Goal: Ask a question: Seek information or help from site administrators or community

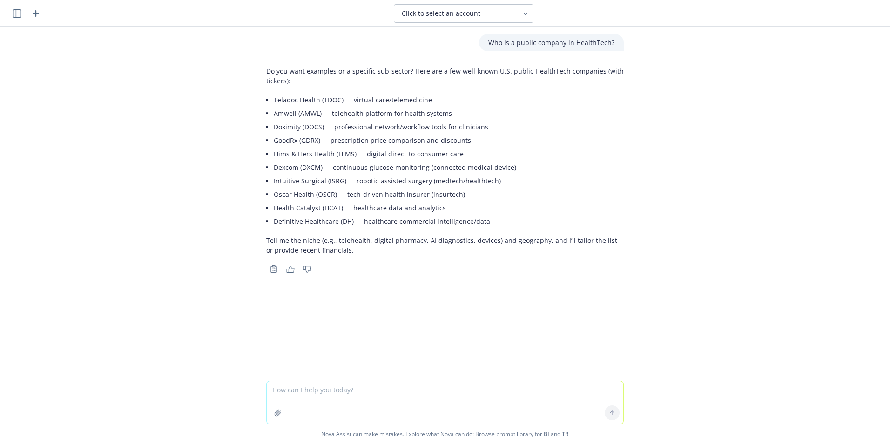
click at [20, 13] on icon "button" at bounding box center [17, 13] width 8 height 8
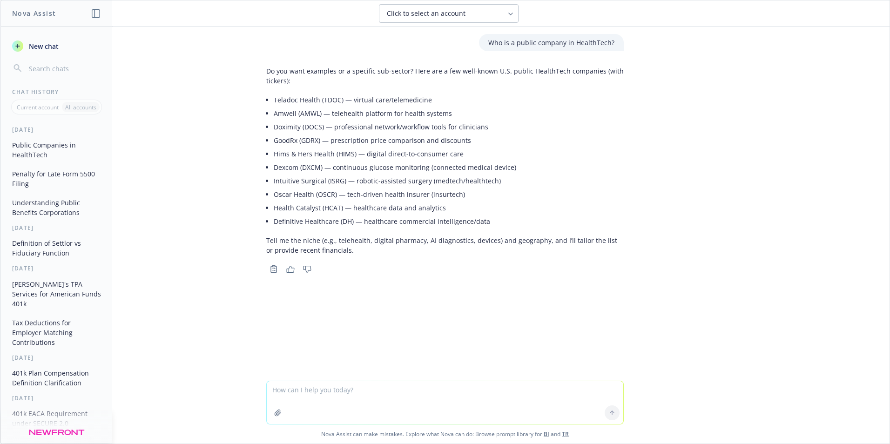
click at [41, 47] on span "New chat" at bounding box center [43, 46] width 32 height 10
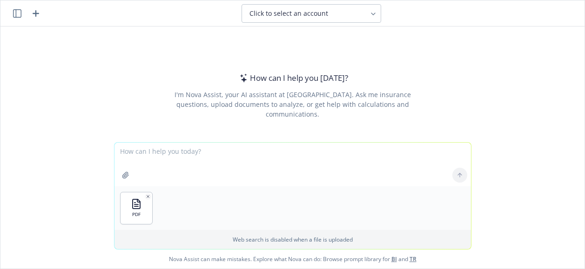
click at [133, 153] on textarea at bounding box center [292, 165] width 356 height 44
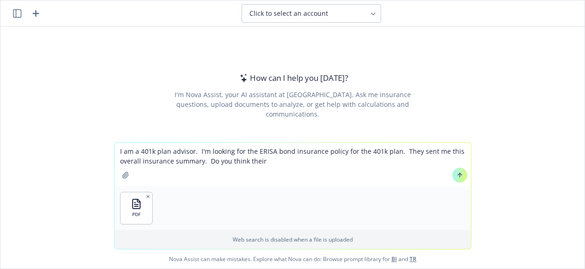
type textarea "I am a 401k plan advisor. I'm looking for the ERISA bond insurance policy for t…"
